Goal: Check status: Check status

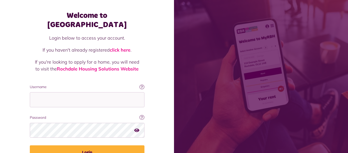
scroll to position [43, 0]
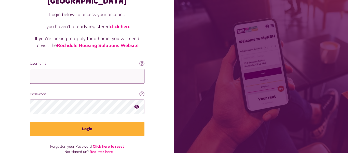
type input "**********"
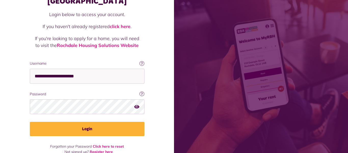
click at [136, 104] on icon "button" at bounding box center [136, 106] width 5 height 5
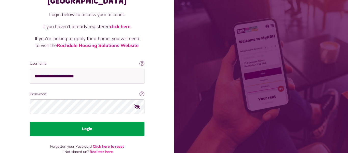
click at [87, 122] on button "Login" at bounding box center [87, 129] width 115 height 14
click at [88, 122] on button "Login" at bounding box center [87, 129] width 115 height 14
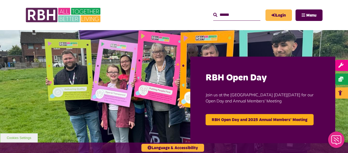
click at [282, 15] on link "Login" at bounding box center [278, 14] width 26 height 11
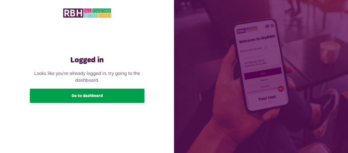
click at [89, 94] on link "Go to dashboard" at bounding box center [87, 95] width 115 height 14
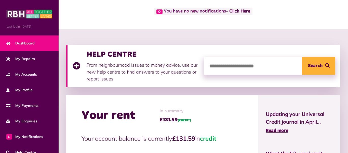
scroll to position [35, 0]
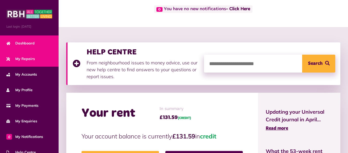
click at [32, 60] on span "My Repairs" at bounding box center [20, 58] width 29 height 5
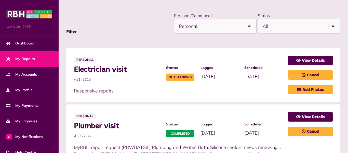
scroll to position [54, 0]
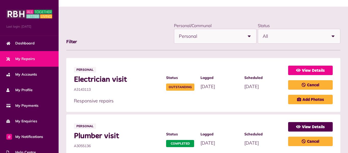
click at [315, 70] on link "View Details" at bounding box center [310, 69] width 45 height 9
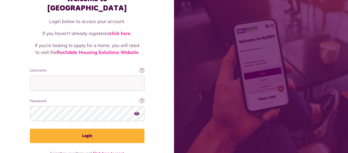
scroll to position [43, 0]
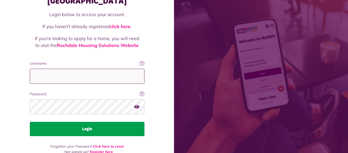
type input "**********"
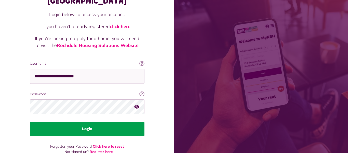
click at [88, 122] on button "Login" at bounding box center [87, 129] width 115 height 14
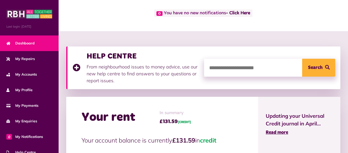
scroll to position [19, 0]
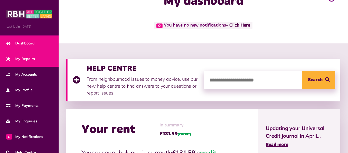
click at [28, 60] on span "My Repairs" at bounding box center [20, 58] width 29 height 5
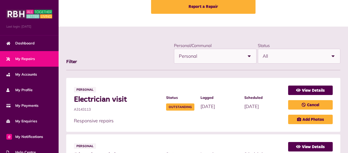
scroll to position [37, 0]
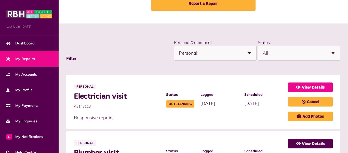
click at [313, 88] on link "View Details" at bounding box center [310, 86] width 45 height 9
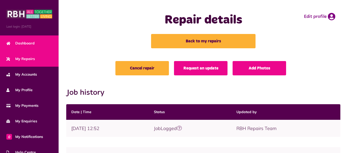
click at [28, 43] on span "Dashboard" at bounding box center [20, 43] width 28 height 5
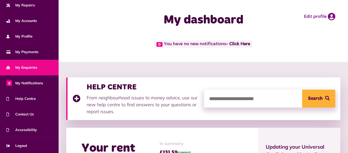
scroll to position [54, 0]
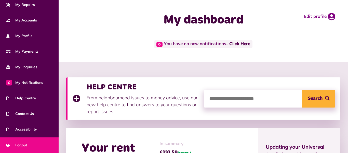
click at [36, 141] on link "Logout" at bounding box center [29, 145] width 59 height 16
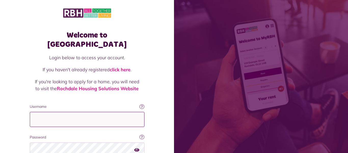
type input "**********"
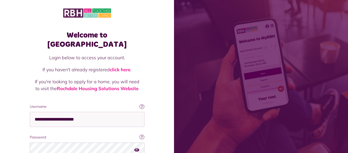
click at [137, 147] on icon "button" at bounding box center [136, 149] width 5 height 5
click at [137, 147] on icon "button" at bounding box center [137, 149] width 6 height 5
